Goal: Transaction & Acquisition: Download file/media

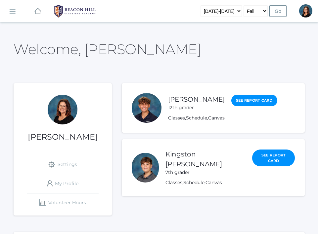
click at [16, 13] on link "icons/ui/navigation/hamburger Created with Sketch." at bounding box center [12, 11] width 24 height 18
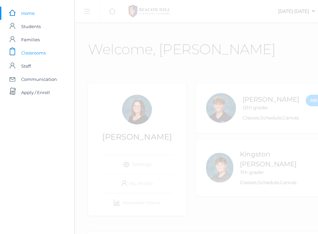
click at [38, 52] on span "Classrooms" at bounding box center [33, 52] width 24 height 13
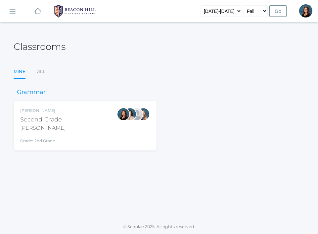
click at [36, 128] on div "[PERSON_NAME]" at bounding box center [43, 128] width 46 height 8
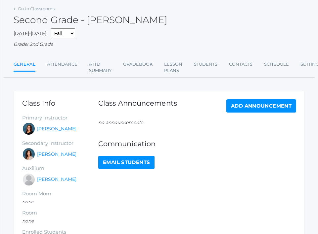
scroll to position [74, 0]
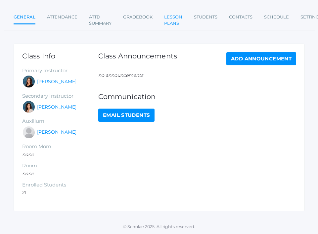
click at [173, 22] on link "Lesson Plans" at bounding box center [173, 20] width 18 height 19
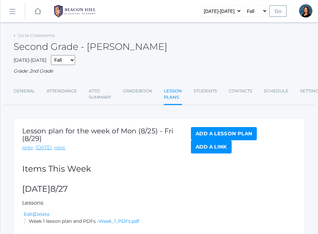
scroll to position [39, 0]
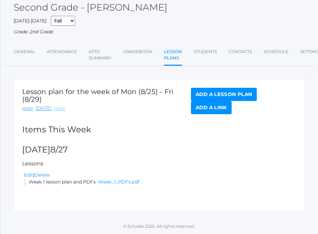
click at [56, 109] on link "next" at bounding box center [59, 109] width 11 height 8
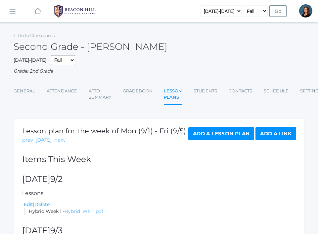
click at [74, 211] on link "Hybrid_Wk_1.pdf" at bounding box center [83, 212] width 39 height 6
